Goal: Task Accomplishment & Management: Use online tool/utility

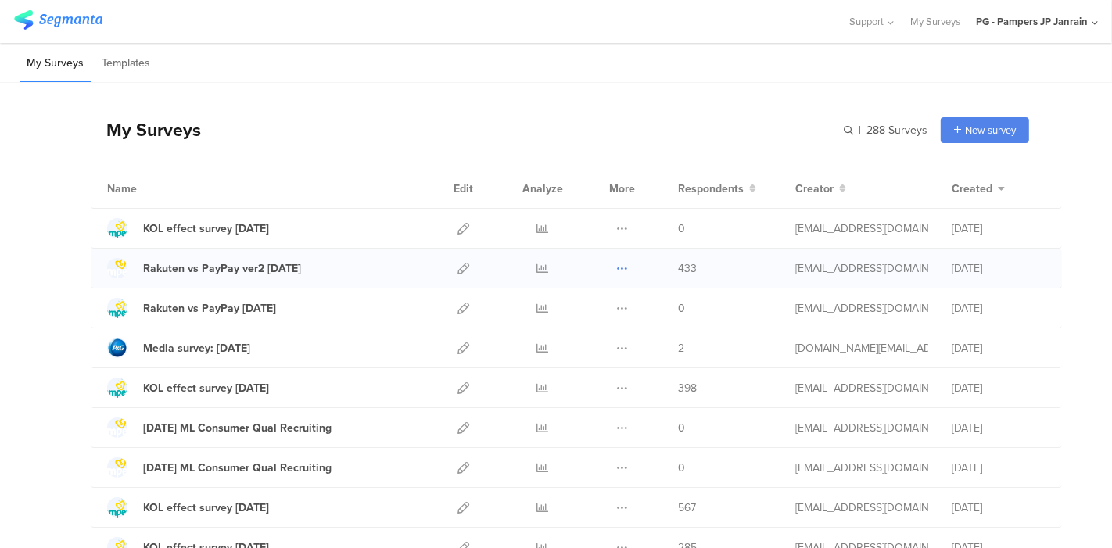
click at [616, 269] on icon at bounding box center [622, 269] width 12 height 12
click at [603, 307] on button "Duplicate" at bounding box center [591, 308] width 86 height 28
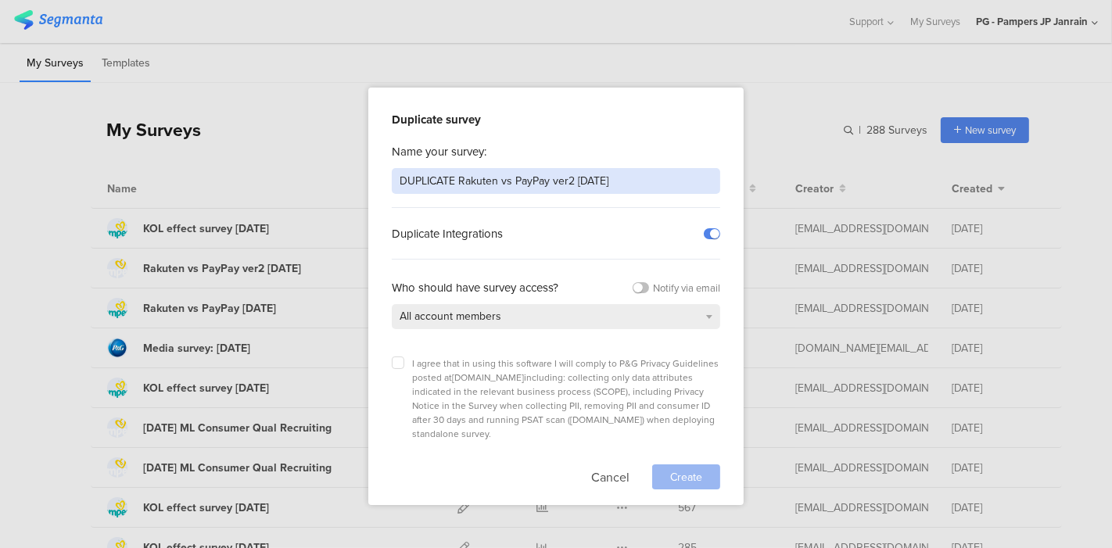
drag, startPoint x: 658, startPoint y: 173, endPoint x: 361, endPoint y: 202, distance: 297.9
click at [361, 202] on div "Duplicate survey Name your survey: DUPLICATE Rakuten vs PayPay ver2 Aug25 Dupli…" at bounding box center [556, 274] width 1112 height 548
click at [483, 184] on input "Costco" at bounding box center [556, 181] width 329 height 26
type input "Costco qualification"
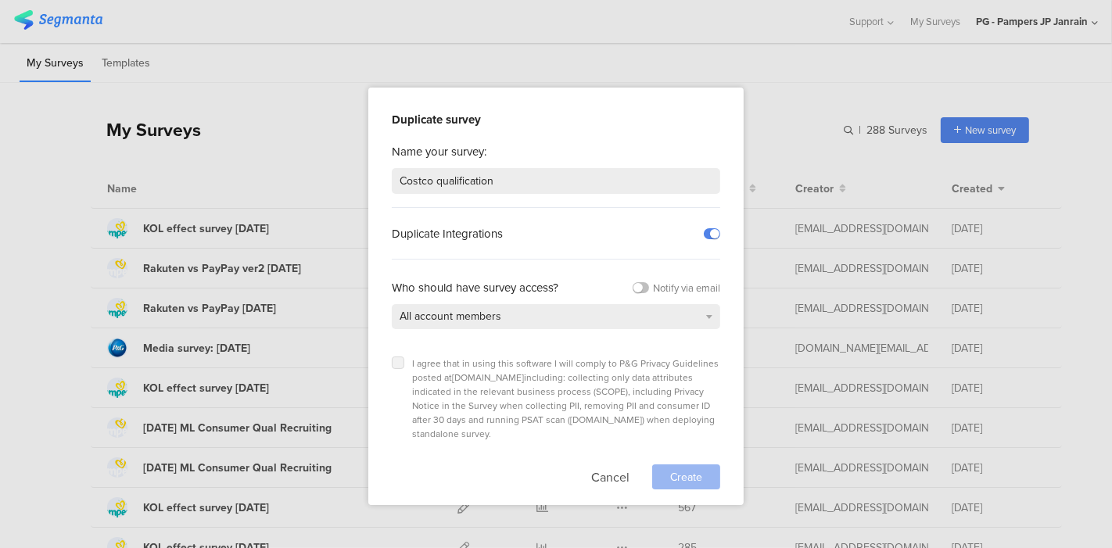
click at [399, 363] on icon at bounding box center [398, 363] width 6 height 6
click at [0, 0] on input "checkbox" at bounding box center [0, 0] width 0 height 0
click at [680, 469] on span "Create" at bounding box center [686, 477] width 32 height 16
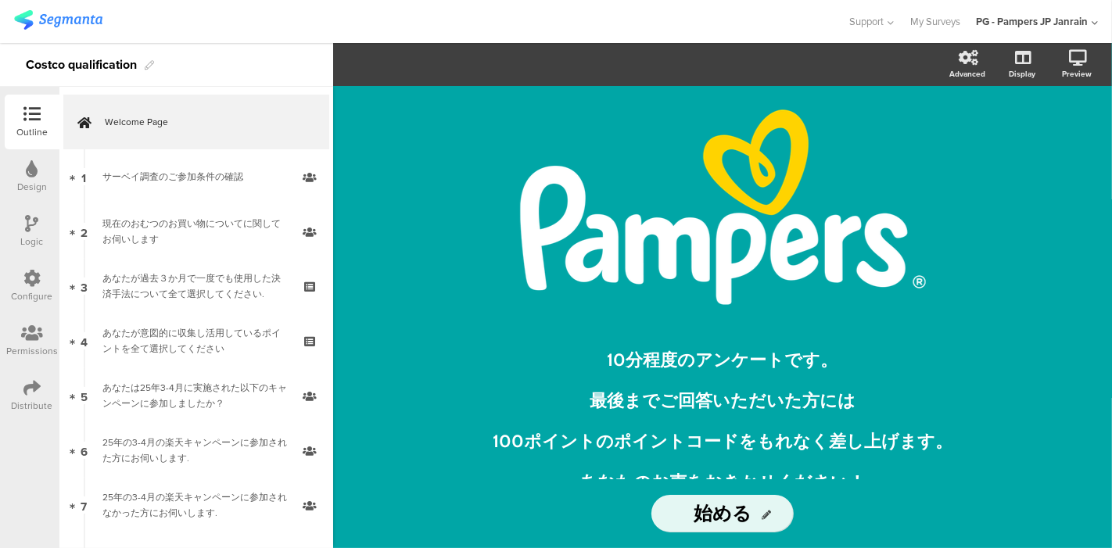
click at [16, 334] on div at bounding box center [32, 335] width 52 height 20
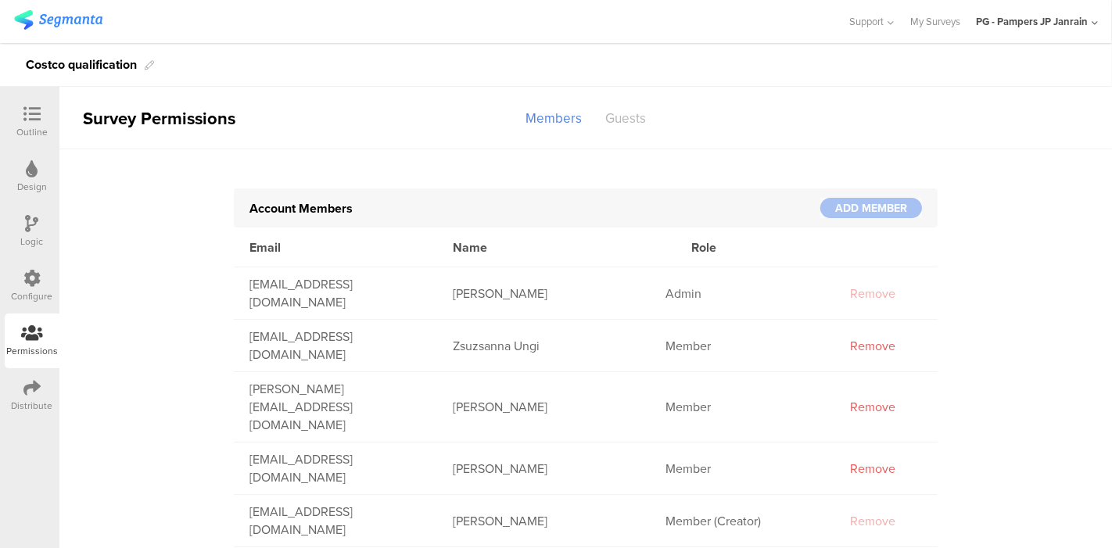
click at [621, 126] on div "Guests" at bounding box center [626, 118] width 64 height 27
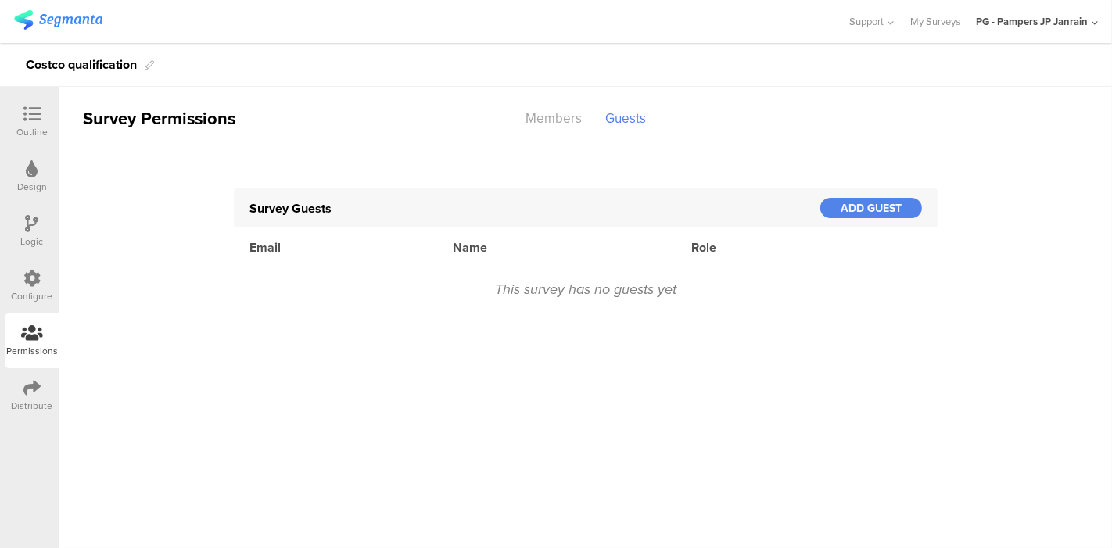
click at [562, 284] on div "This survey has no guests yet" at bounding box center [586, 289] width 704 height 43
click at [849, 202] on div "ADD GUEST" at bounding box center [872, 208] width 102 height 20
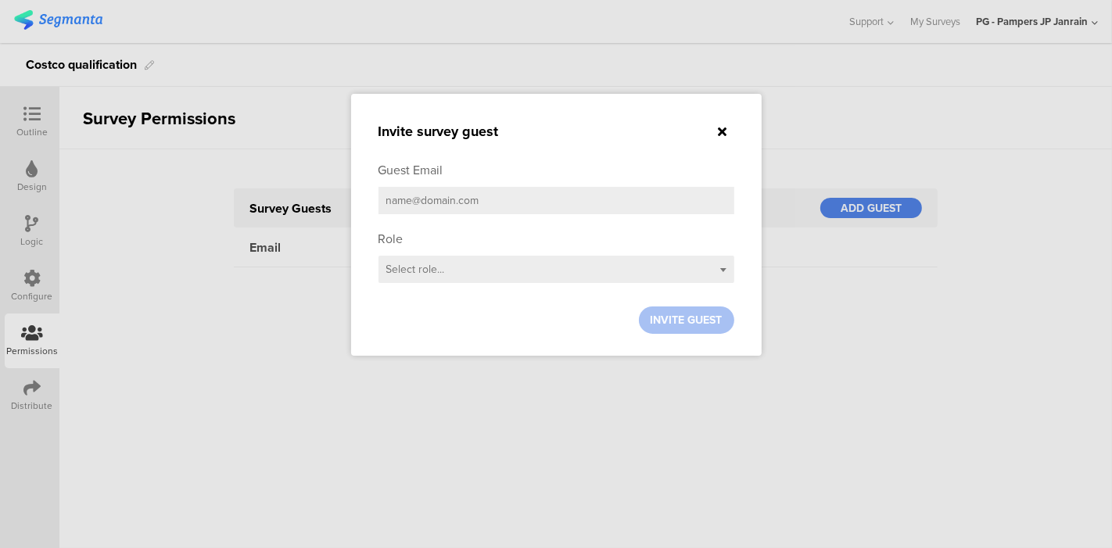
click at [589, 206] on input "email" at bounding box center [557, 200] width 356 height 27
click at [589, 206] on input "harada" at bounding box center [557, 200] width 356 height 27
type input "h"
type input "harada.s.4@pg.com"
click at [558, 268] on div "Select role..." at bounding box center [557, 269] width 356 height 27
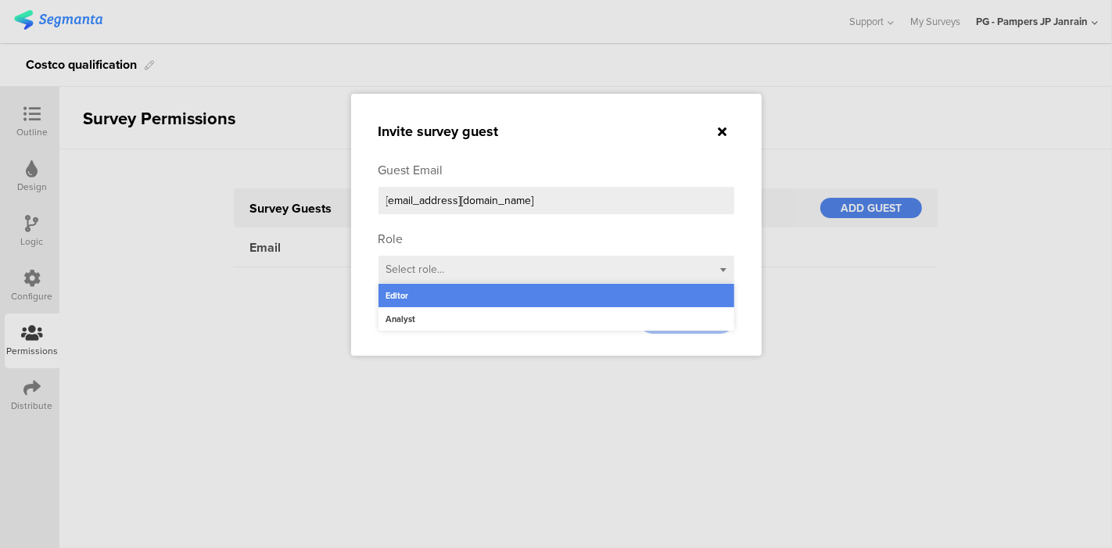
click at [536, 295] on div "Editor" at bounding box center [557, 295] width 356 height 23
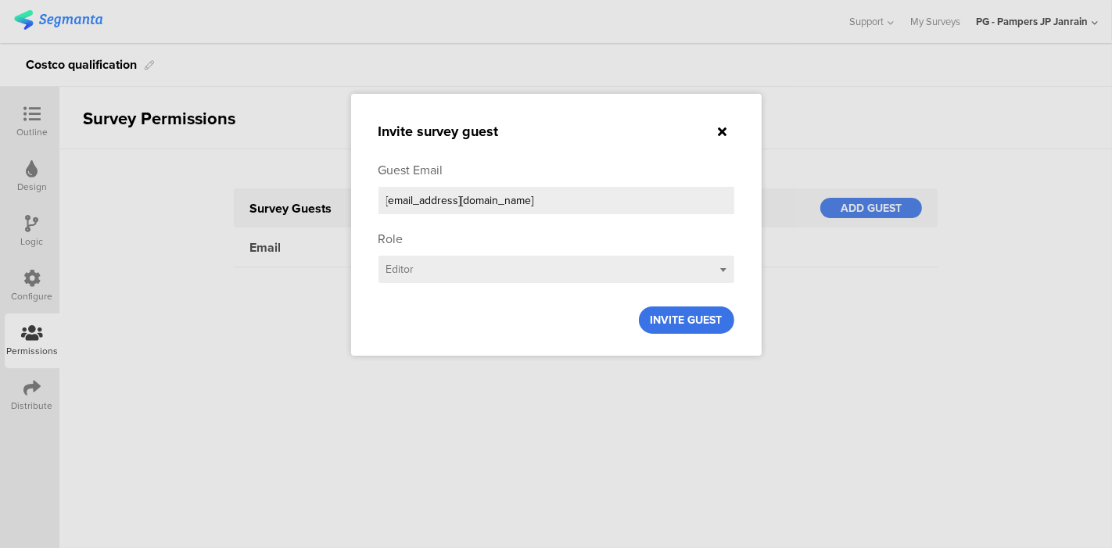
click at [702, 327] on div "INVITE GUEST" at bounding box center [686, 320] width 95 height 27
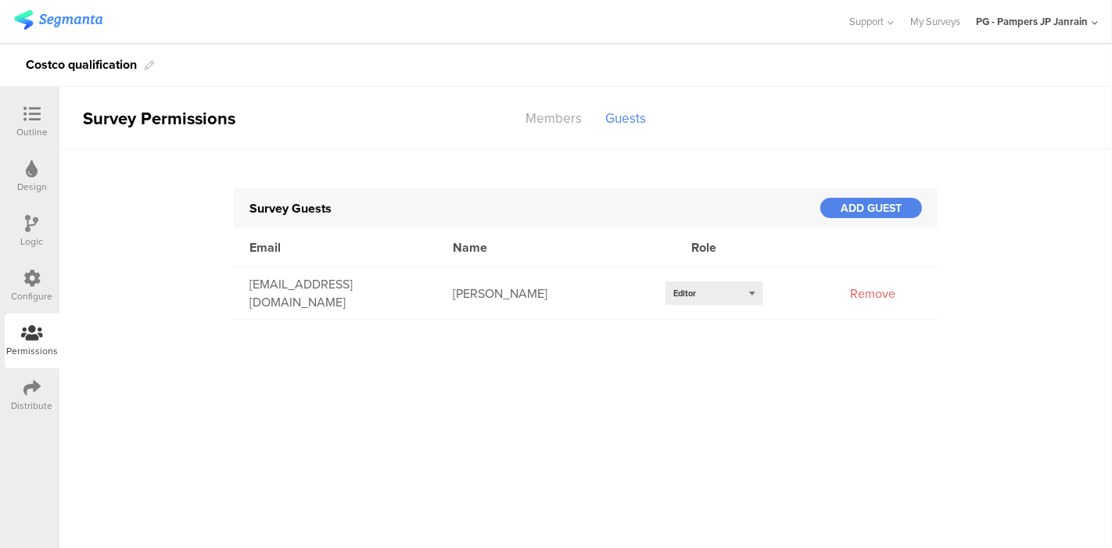
click at [698, 386] on div "Survey Permissions Members Guests Account Members ADD MEMBER Email Name Role ra…" at bounding box center [585, 317] width 1053 height 461
click at [76, 14] on img at bounding box center [58, 20] width 88 height 20
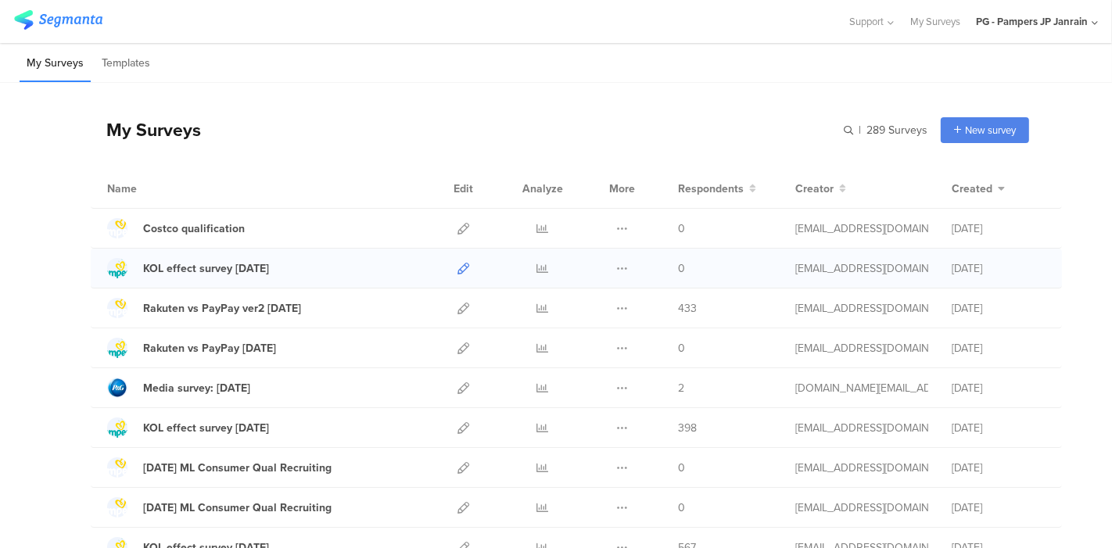
click at [458, 263] on icon at bounding box center [464, 269] width 12 height 12
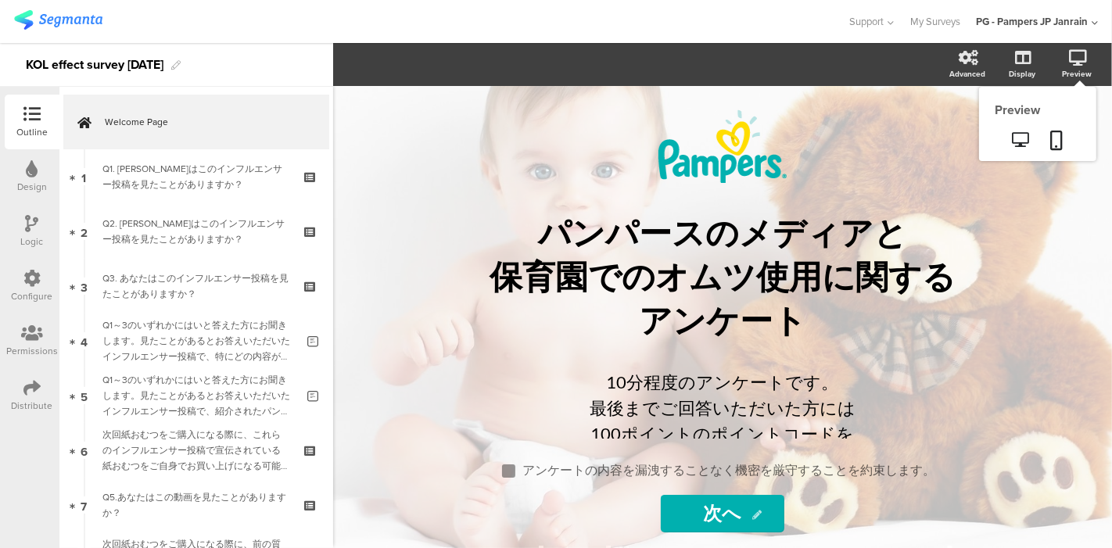
click at [1077, 66] on div "Preview" at bounding box center [1085, 64] width 55 height 39
click at [1017, 134] on icon at bounding box center [1021, 139] width 16 height 15
click at [21, 241] on div "Logic" at bounding box center [32, 242] width 23 height 14
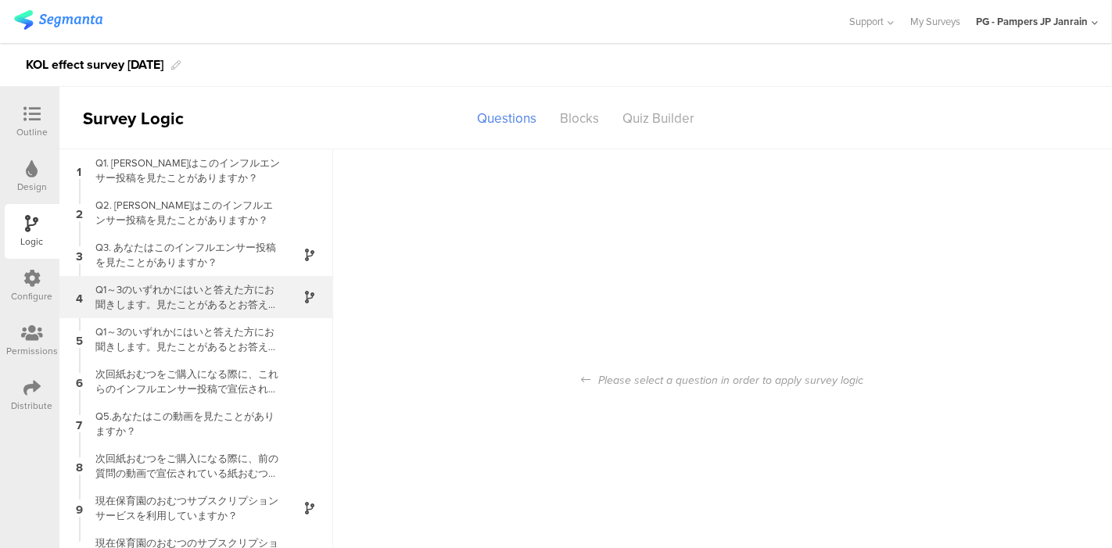
click at [189, 303] on div "Q1～3のいずれかにはいと答えた方にお聞きします。見たことがあるとお答えいただいたインフルエンサー投稿で、特にどの内容が印象に残りましたか？" at bounding box center [184, 297] width 196 height 30
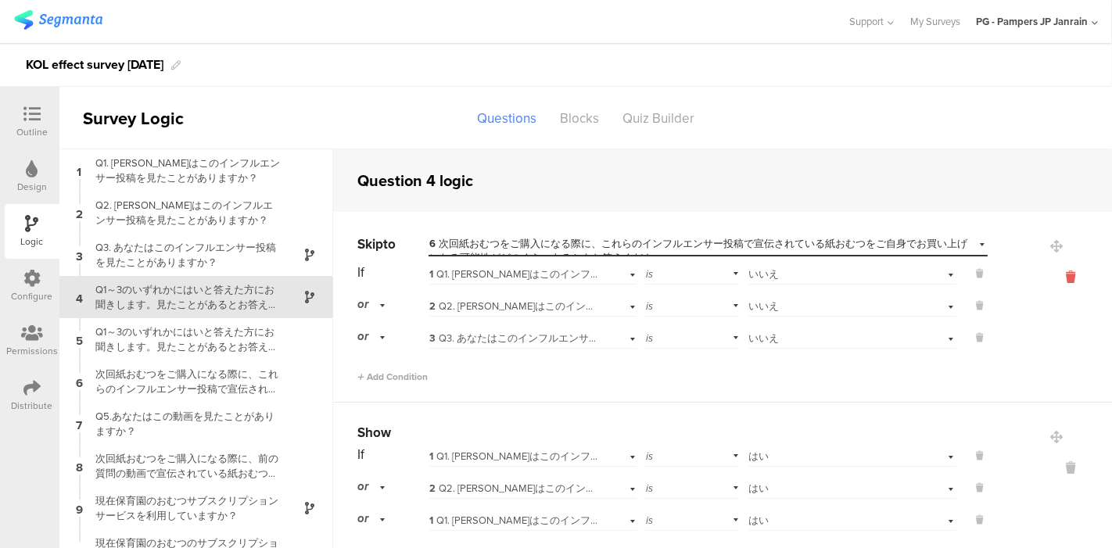
click at [1052, 275] on icon at bounding box center [1071, 277] width 38 height 18
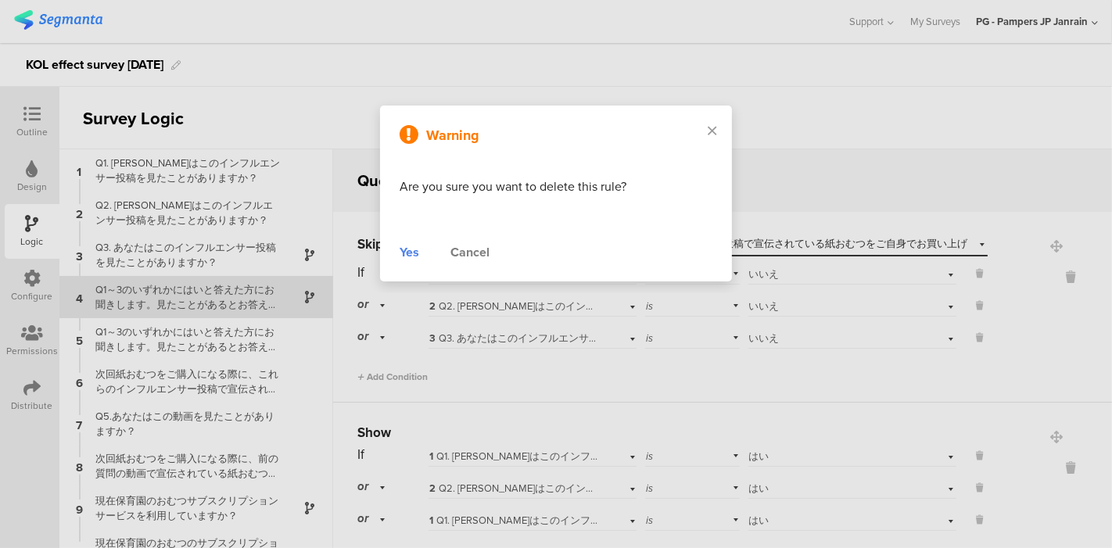
click at [404, 253] on div "Yes" at bounding box center [410, 252] width 20 height 19
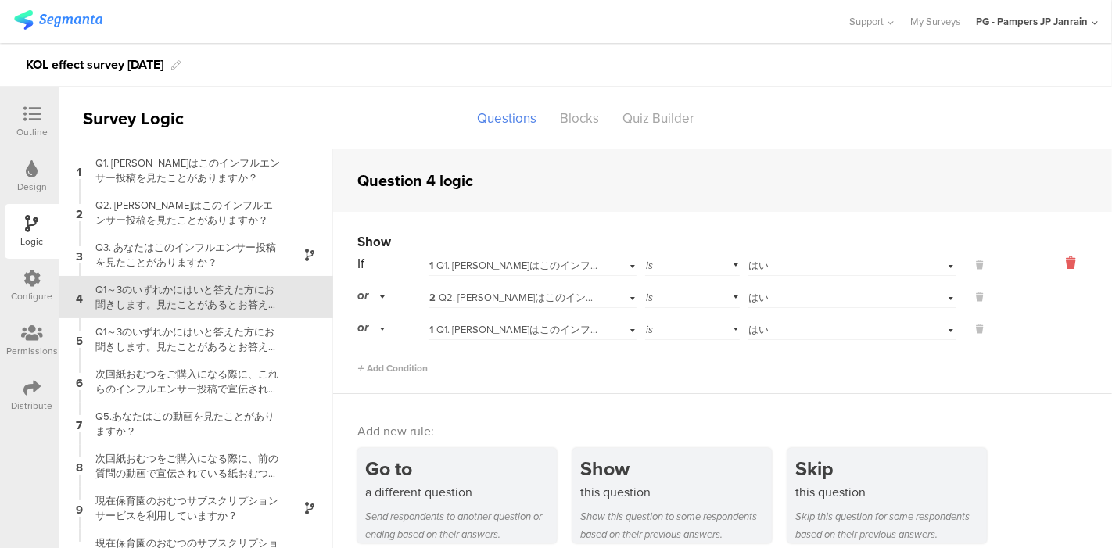
click at [1052, 269] on icon at bounding box center [1071, 263] width 38 height 18
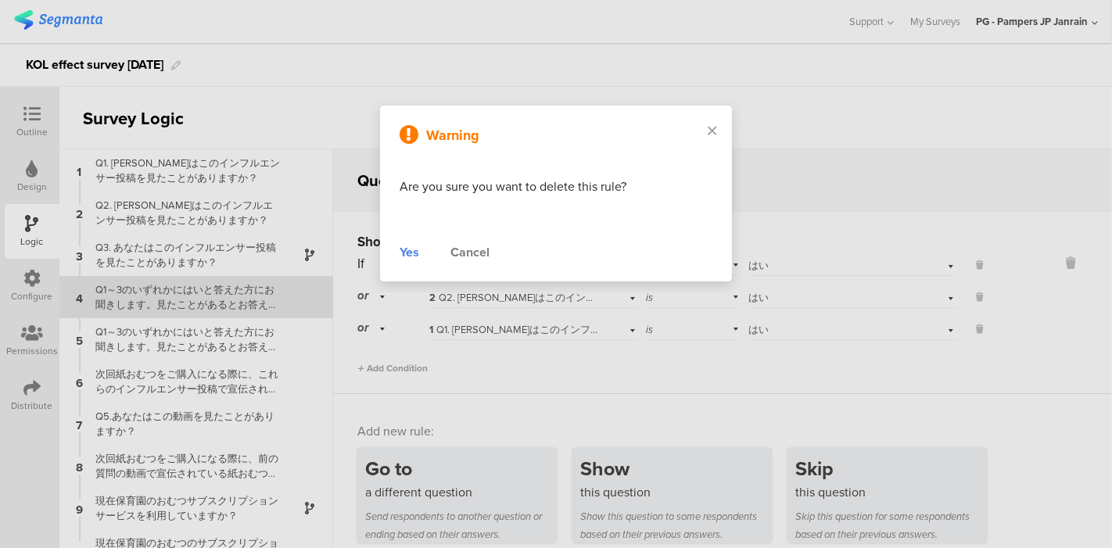
click at [413, 256] on div "Yes" at bounding box center [410, 252] width 20 height 19
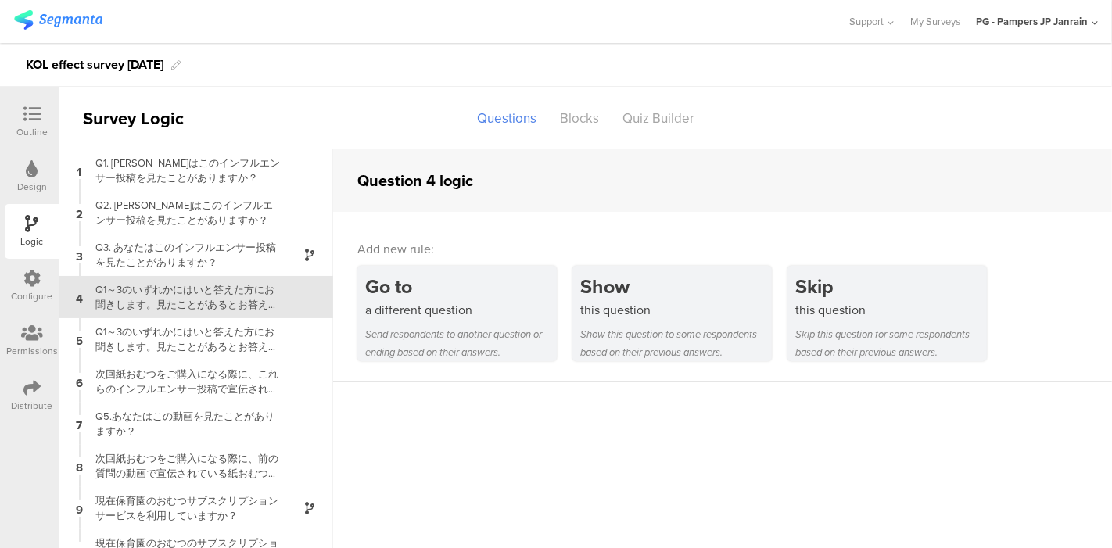
click at [36, 122] on icon at bounding box center [31, 114] width 17 height 17
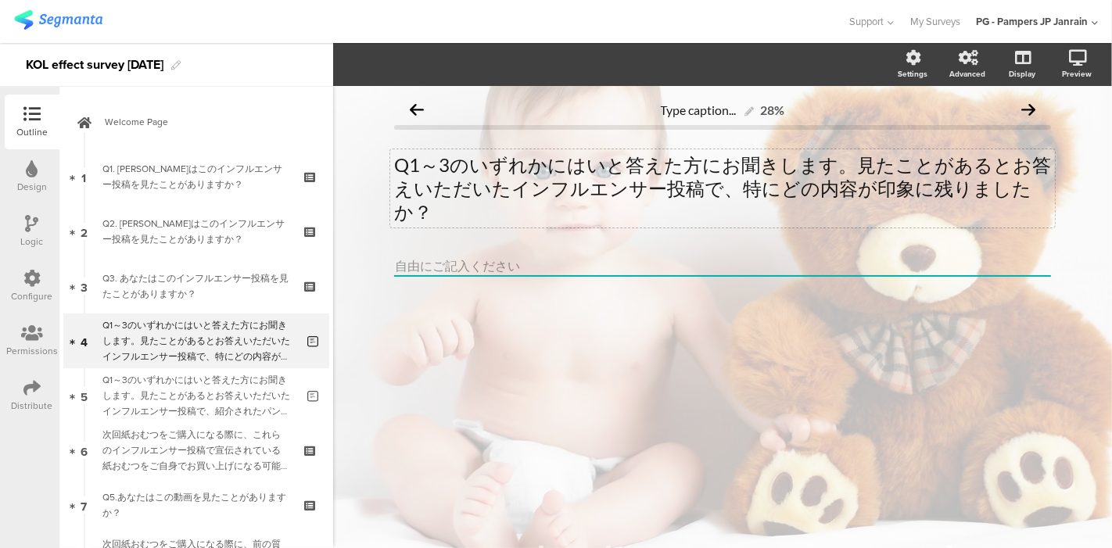
scroll to position [23, 0]
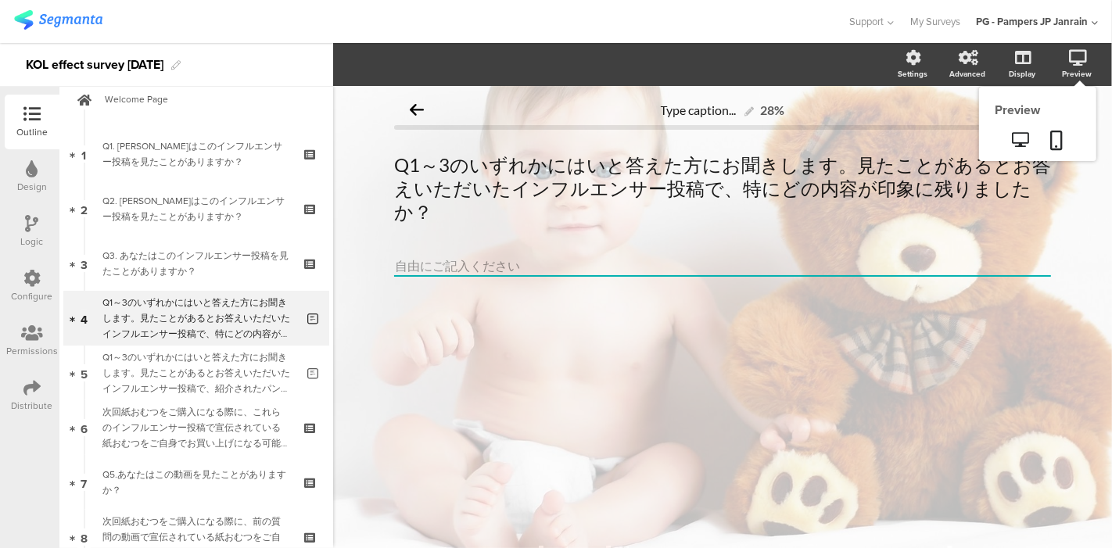
click at [1087, 56] on div "Preview" at bounding box center [1085, 64] width 55 height 39
click at [1021, 137] on icon at bounding box center [1021, 139] width 16 height 15
